Goal: Find specific page/section

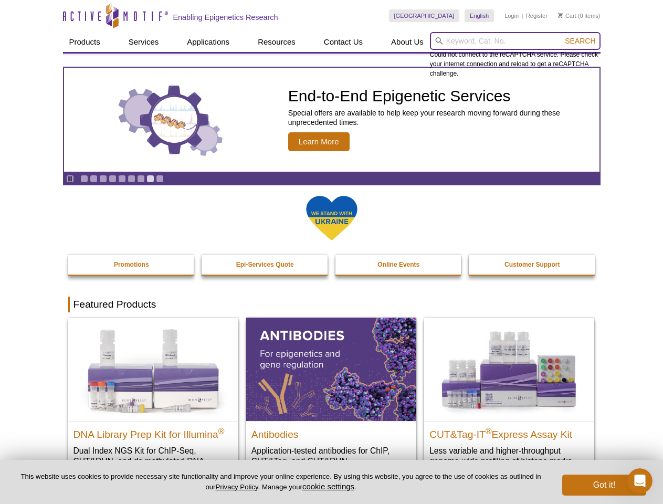
click at [515, 41] on input "search" at bounding box center [515, 41] width 171 height 18
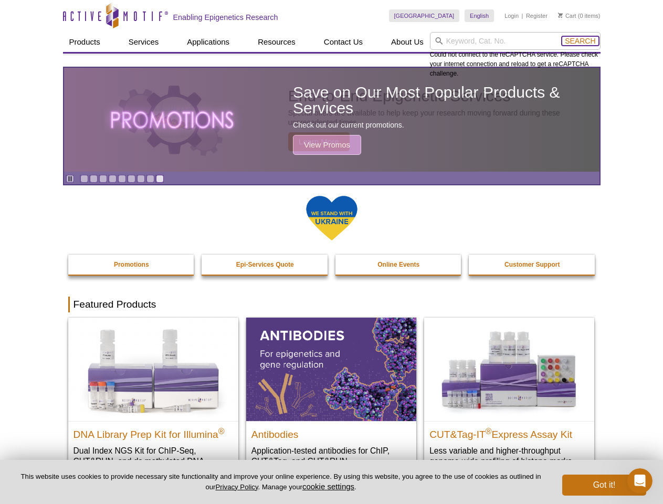
click at [580, 41] on span "Search" at bounding box center [580, 41] width 30 height 8
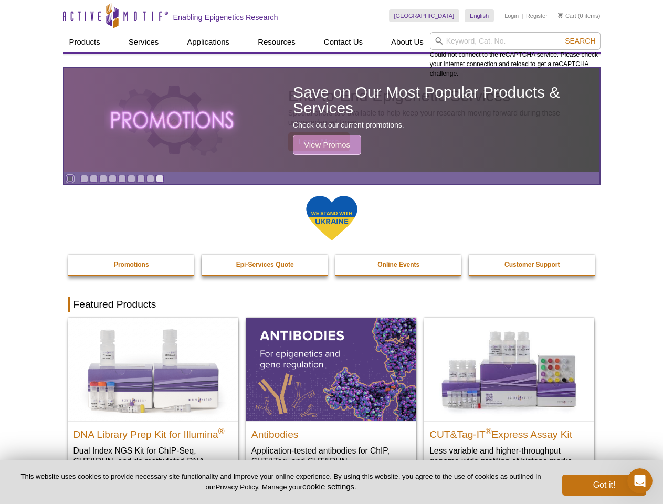
click at [70, 178] on icon "Pause" at bounding box center [70, 178] width 7 height 7
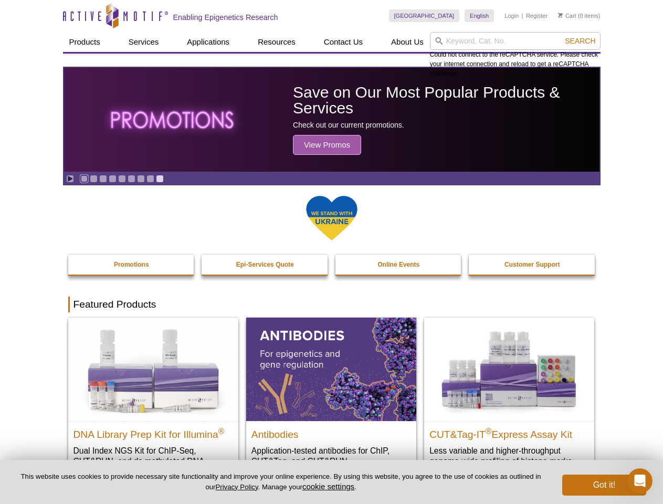
click at [84, 178] on link "Go to slide 1" at bounding box center [84, 179] width 8 height 8
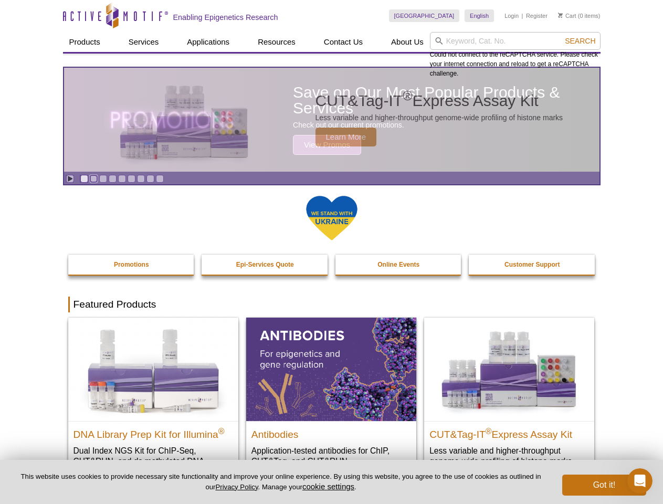
click at [93, 178] on link "Go to slide 2" at bounding box center [94, 179] width 8 height 8
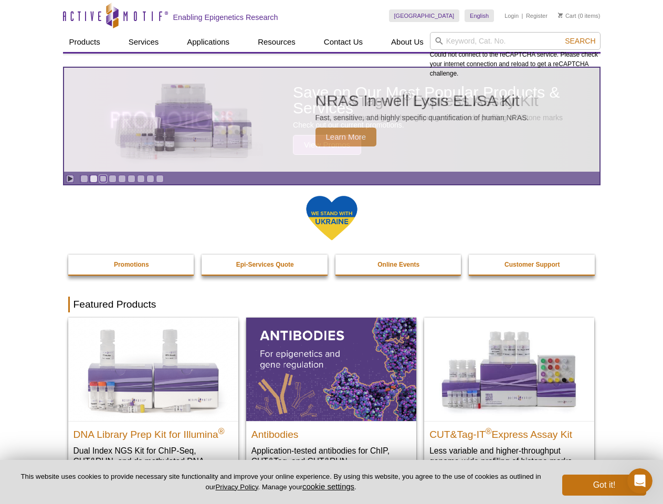
click at [103, 178] on link "Go to slide 3" at bounding box center [103, 179] width 8 height 8
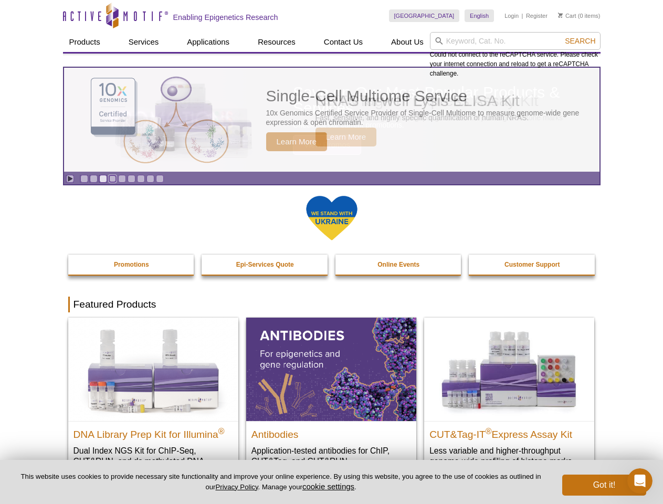
click at [112, 178] on link "Go to slide 4" at bounding box center [113, 179] width 8 height 8
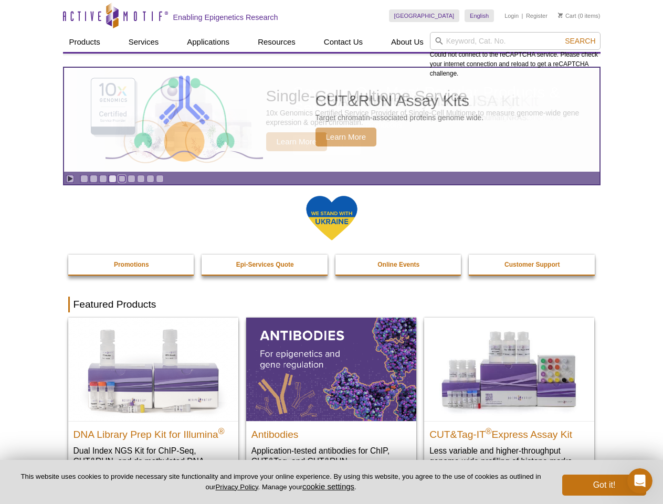
click at [122, 178] on link "Go to slide 5" at bounding box center [122, 179] width 8 height 8
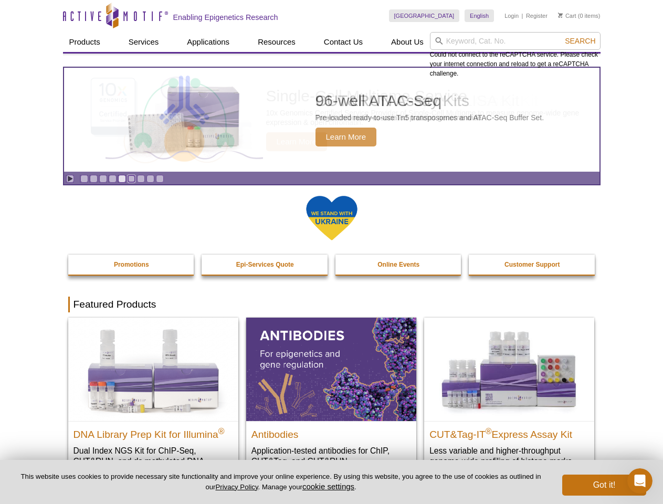
click at [131, 178] on link "Go to slide 6" at bounding box center [132, 179] width 8 height 8
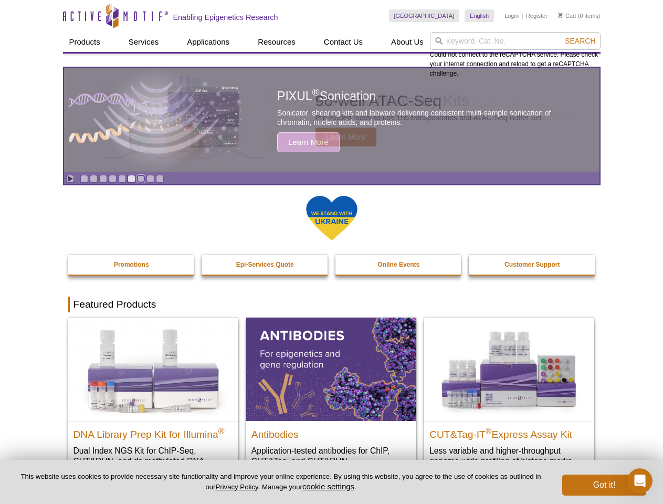
click at [141, 178] on link "Go to slide 7" at bounding box center [141, 179] width 8 height 8
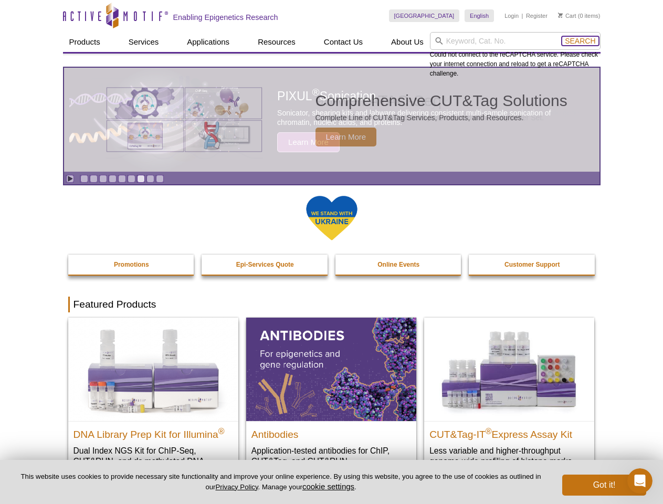
click at [580, 41] on span "Search" at bounding box center [580, 41] width 30 height 8
